Goal: Information Seeking & Learning: Learn about a topic

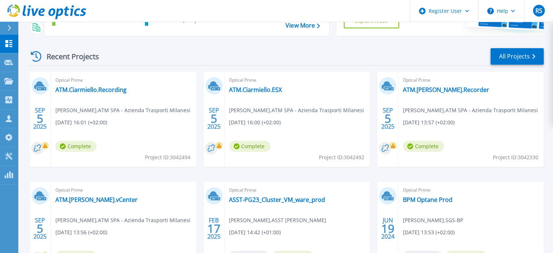
scroll to position [110, 0]
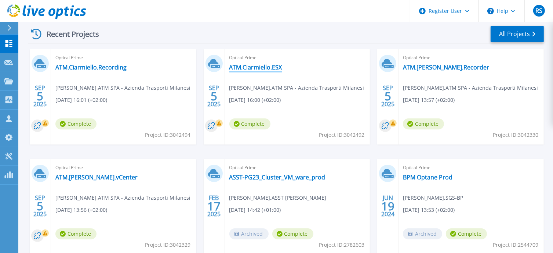
click at [262, 70] on link "ATM.Ciarmiello.ESX" at bounding box center [255, 67] width 53 height 7
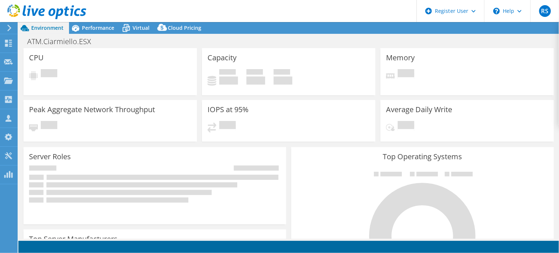
select select "USD"
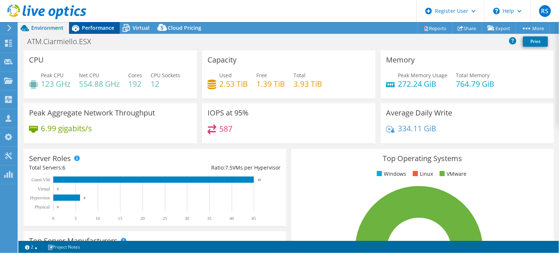
click at [101, 29] on span "Performance" at bounding box center [98, 27] width 32 height 7
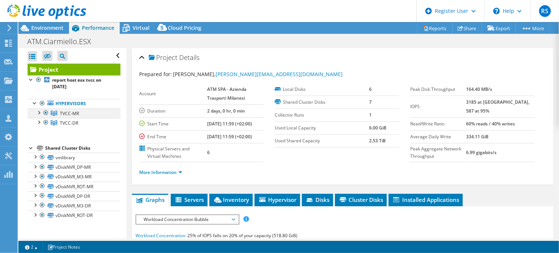
click at [39, 113] on div at bounding box center [38, 111] width 7 height 7
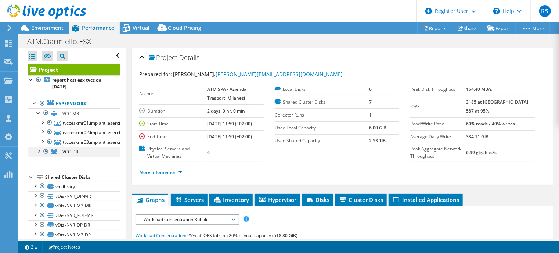
click at [40, 150] on div at bounding box center [38, 150] width 7 height 7
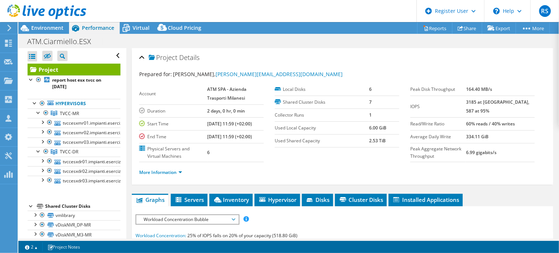
scroll to position [47, 0]
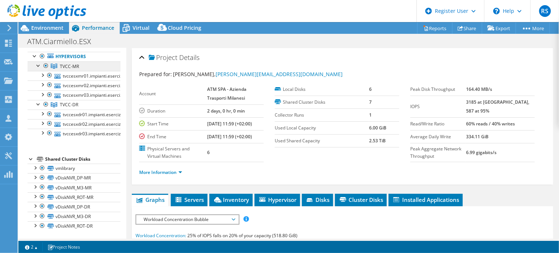
click at [71, 64] on span "TVCC-MR" at bounding box center [69, 66] width 19 height 6
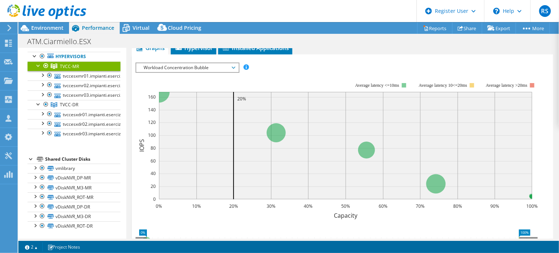
scroll to position [73, 0]
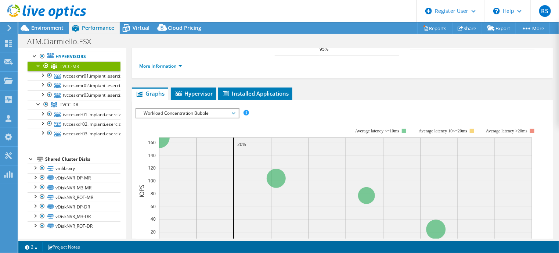
click at [231, 109] on span "Workload Concentration Bubble" at bounding box center [187, 113] width 94 height 9
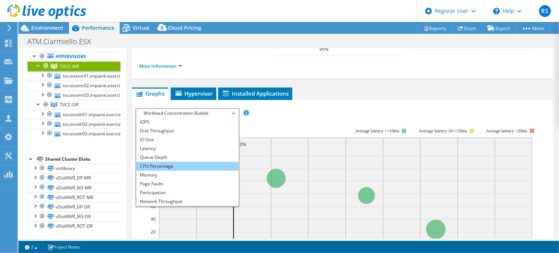
click at [174, 162] on li "CPU Percentage" at bounding box center [187, 166] width 102 height 9
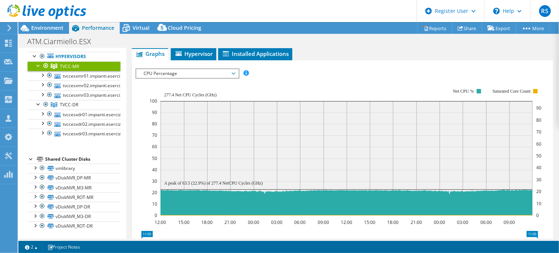
scroll to position [147, 0]
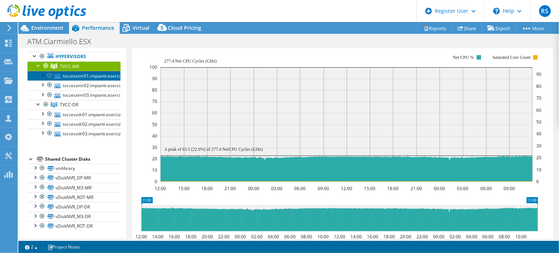
click at [90, 76] on link "tvccesxmr01.impianti.esercizio.priv" at bounding box center [74, 76] width 93 height 10
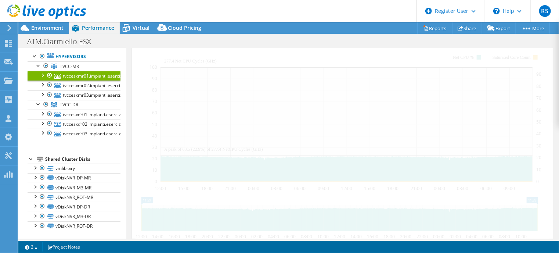
scroll to position [152, 0]
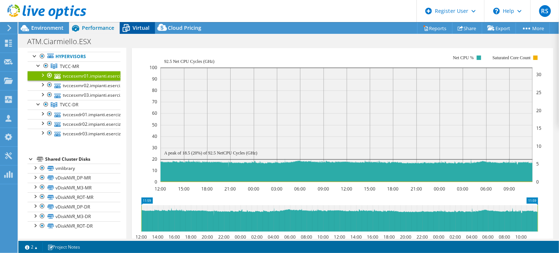
click at [140, 28] on span "Virtual" at bounding box center [141, 27] width 17 height 7
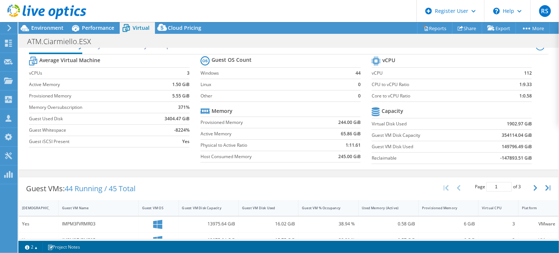
scroll to position [0, 0]
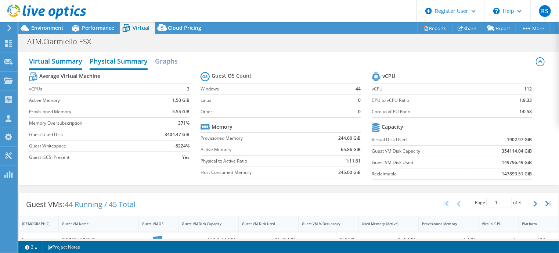
click at [134, 61] on h2 "Physical Summary" at bounding box center [119, 62] width 58 height 16
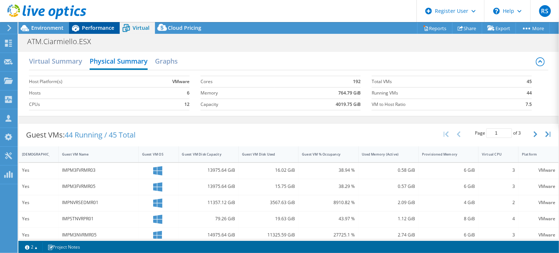
click at [88, 28] on span "Performance" at bounding box center [98, 27] width 32 height 7
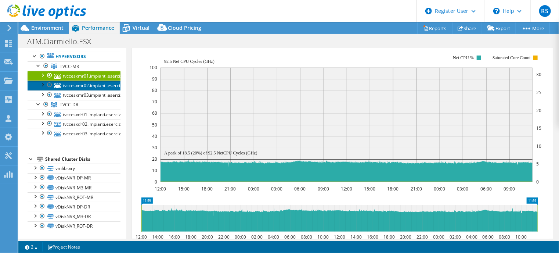
click at [90, 86] on link "tvccesxmr02.impianti.esercizio.priv" at bounding box center [74, 85] width 93 height 10
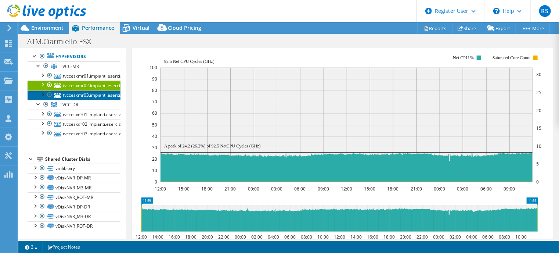
click at [87, 94] on link "tvccesxmr03.impianti.esercizio.priv" at bounding box center [74, 95] width 93 height 10
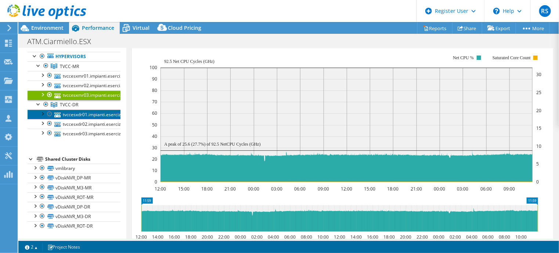
click at [84, 111] on link "tvccesxdr01.impianti.esercizio.priv" at bounding box center [74, 114] width 93 height 10
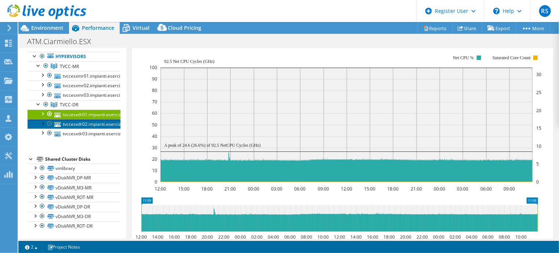
click at [81, 123] on link "tvccesxdr02.impianti.esercizio.priv" at bounding box center [74, 124] width 93 height 10
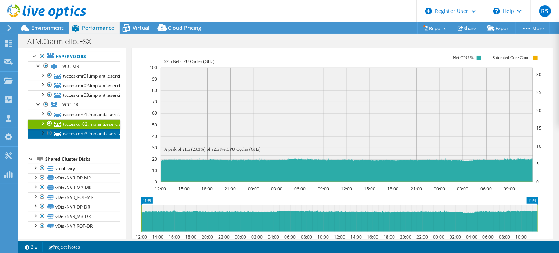
click at [80, 136] on link "tvccesxdr03.impianti.esercizio.priv" at bounding box center [74, 133] width 93 height 10
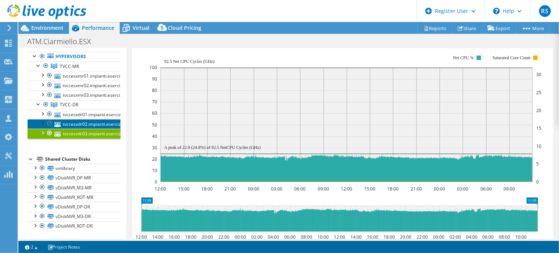
click at [77, 124] on link "tvccesxdr02.impianti.esercizio.priv" at bounding box center [74, 124] width 93 height 10
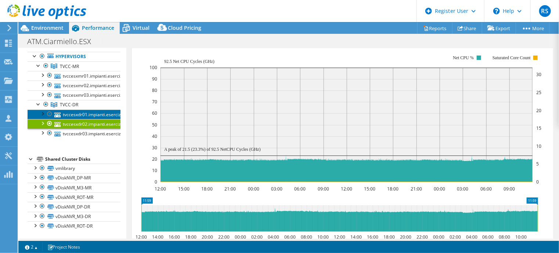
click at [92, 116] on link "tvccesxdr01.impianti.esercizio.priv" at bounding box center [74, 114] width 93 height 10
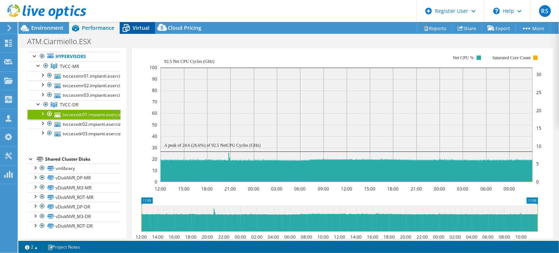
click at [141, 29] on span "Virtual" at bounding box center [141, 27] width 17 height 7
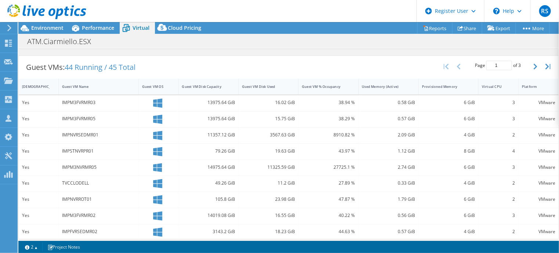
scroll to position [66, 0]
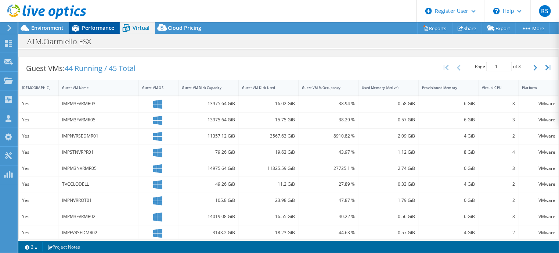
click at [96, 25] on span "Performance" at bounding box center [98, 27] width 32 height 7
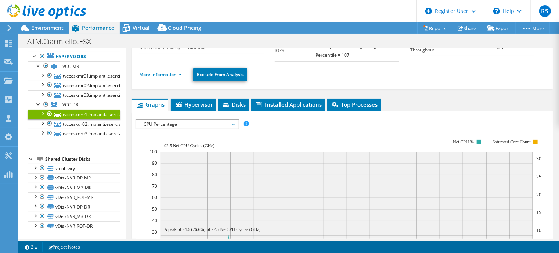
scroll to position [78, 0]
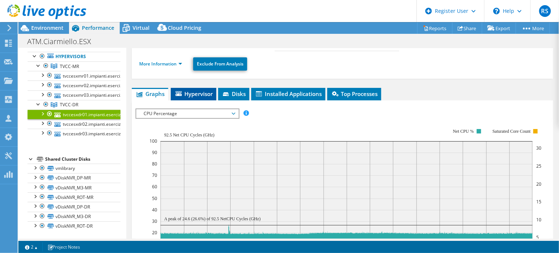
click at [202, 90] on span "Hypervisor" at bounding box center [193, 93] width 38 height 7
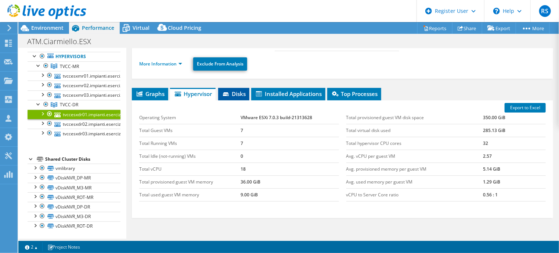
click at [237, 90] on span "Disks" at bounding box center [234, 93] width 24 height 7
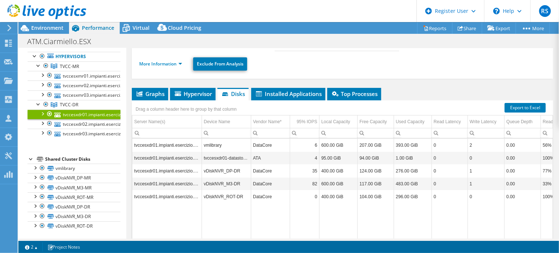
click at [173, 165] on td "tvccesxdr01.impianti.esercizio.priv" at bounding box center [166, 170] width 69 height 13
click at [173, 166] on td "tvccesxdr01.impianti.esercizio.priv" at bounding box center [166, 170] width 69 height 13
click at [276, 91] on li "Installed Applications" at bounding box center [288, 94] width 74 height 12
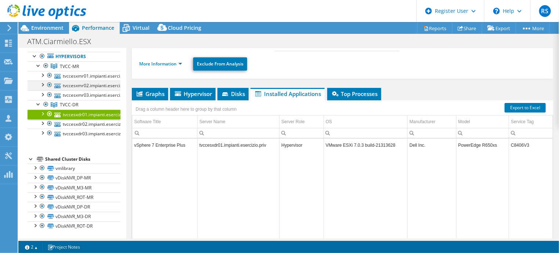
scroll to position [0, 0]
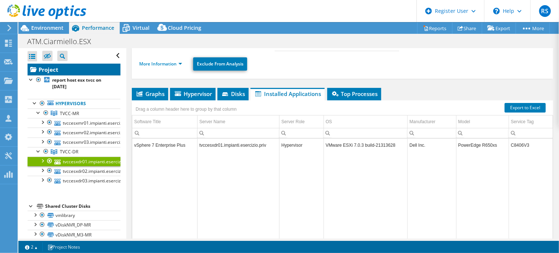
click at [76, 69] on link "Project" at bounding box center [74, 70] width 93 height 12
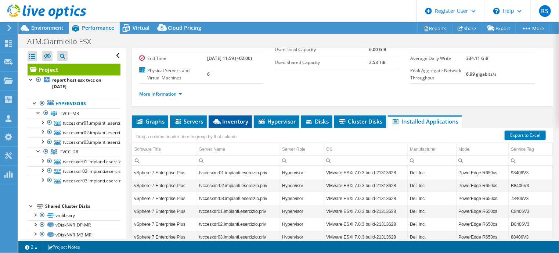
click at [233, 125] on span "Inventory" at bounding box center [230, 120] width 36 height 7
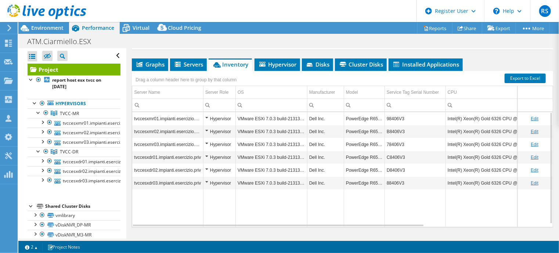
scroll to position [123, 0]
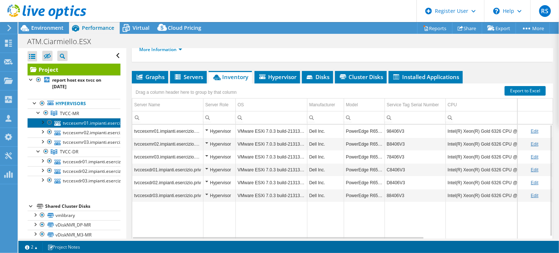
click at [87, 122] on link "tvccesxmr01.impianti.esercizio.priv" at bounding box center [74, 123] width 93 height 10
